Goal: Navigation & Orientation: Find specific page/section

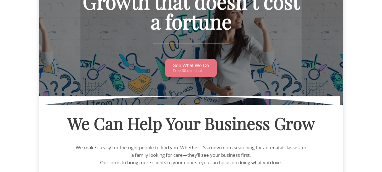
scroll to position [83, 0]
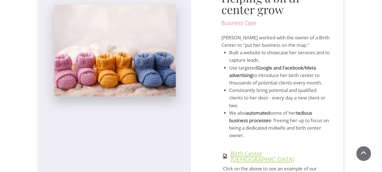
scroll to position [1520, 0]
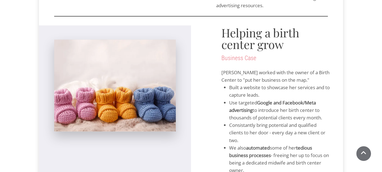
click at [89, 104] on img at bounding box center [115, 86] width 122 height 92
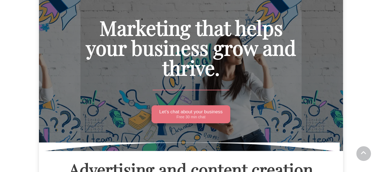
scroll to position [0, 0]
